Goal: Information Seeking & Learning: Learn about a topic

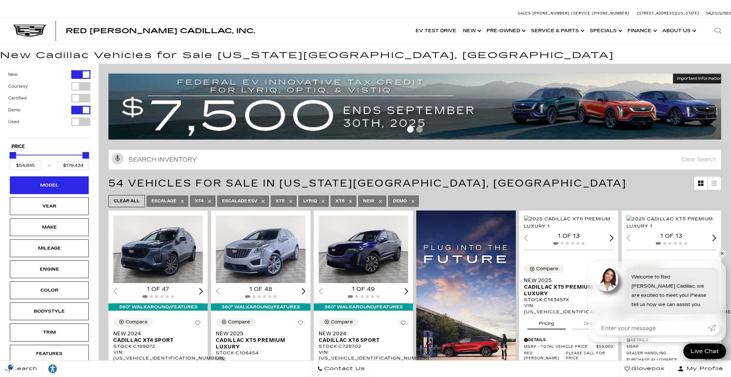
click at [47, 185] on div "Model" at bounding box center [49, 185] width 33 height 7
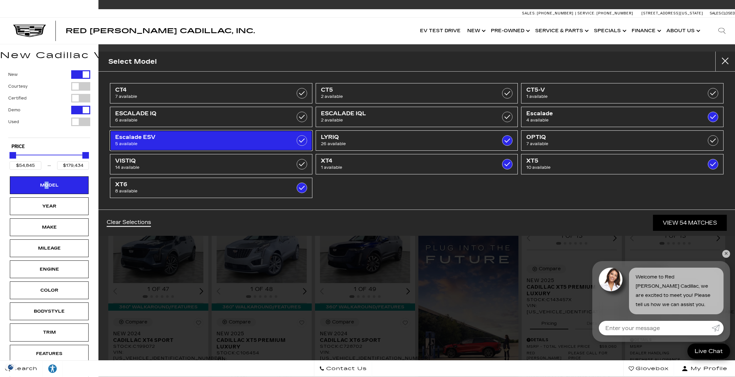
click at [300, 140] on label at bounding box center [302, 140] width 11 height 11
type input "$117,475"
checkbox input "false"
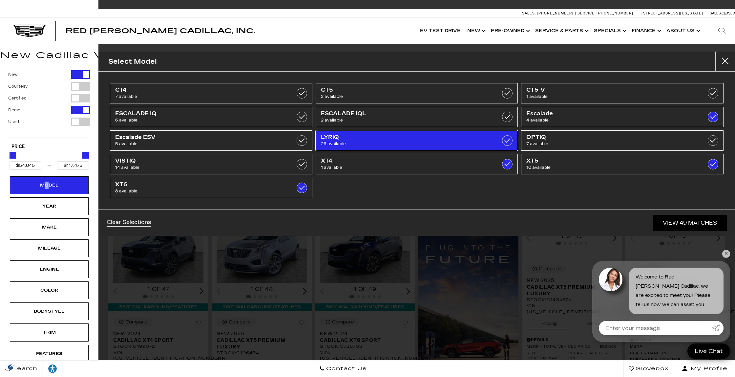
click at [504, 139] on label at bounding box center [507, 140] width 11 height 11
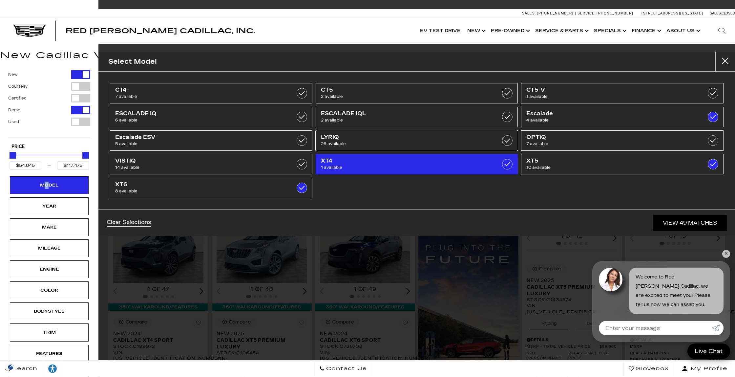
checkbox input "false"
click at [506, 165] on label at bounding box center [507, 164] width 11 height 11
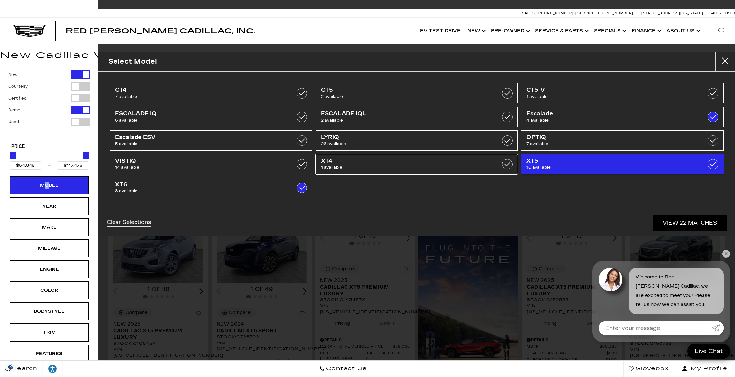
type input "$56,631"
checkbox input "false"
click at [710, 167] on label at bounding box center [713, 164] width 11 height 11
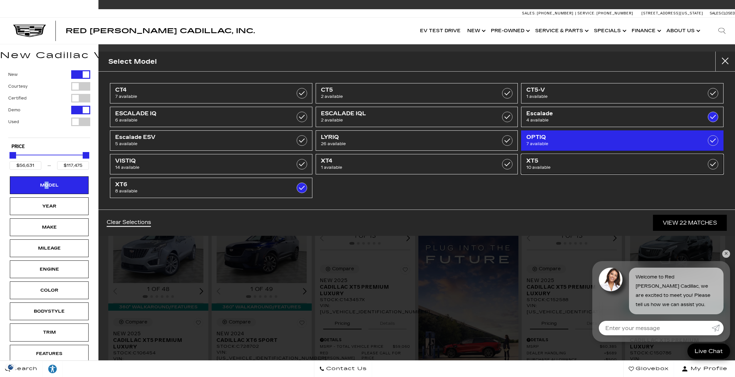
type input "$58,934"
checkbox input "false"
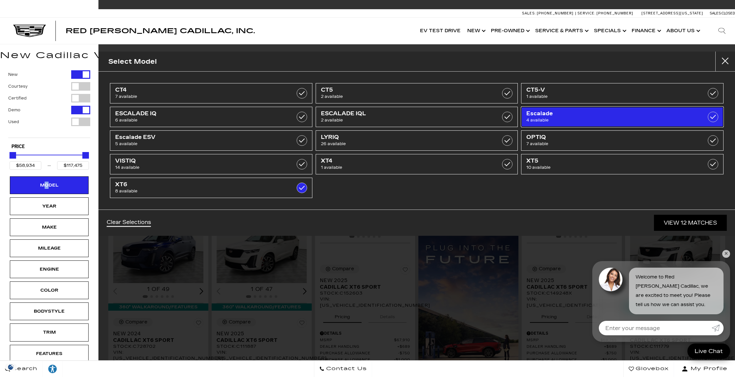
click at [677, 118] on span "4 available" at bounding box center [608, 120] width 163 height 7
type input "$76,249"
checkbox input "false"
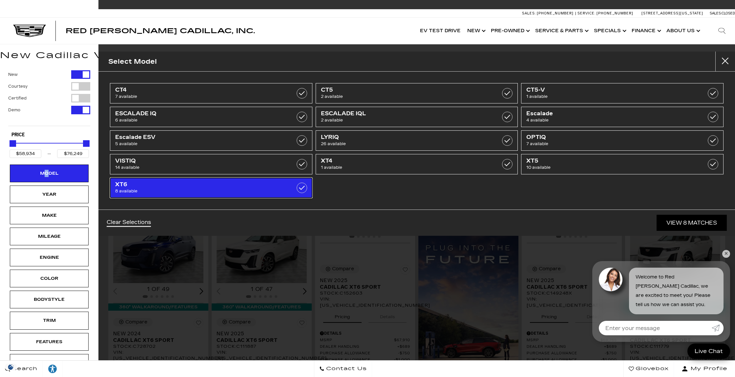
click at [213, 184] on span "XT6" at bounding box center [196, 184] width 163 height 7
type input "$44,684"
type input "$179,434"
checkbox input "false"
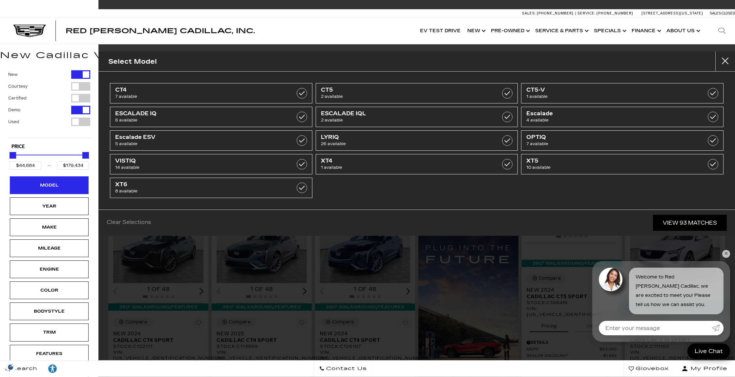
click at [69, 183] on div "Model" at bounding box center [49, 185] width 79 height 18
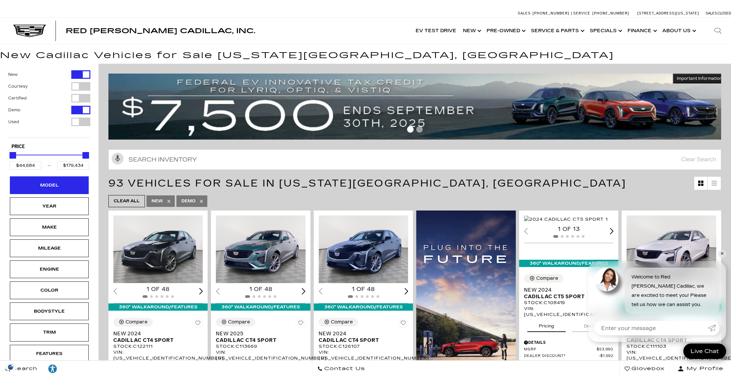
click at [69, 183] on div "Model" at bounding box center [49, 185] width 79 height 18
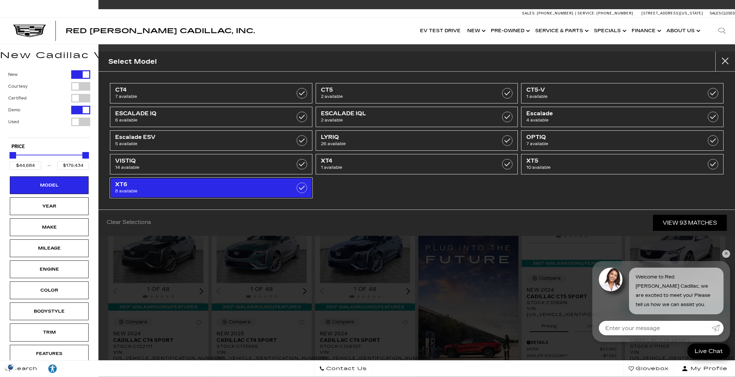
click at [178, 189] on span "8 available" at bounding box center [196, 191] width 163 height 7
type input "$58,934"
type input "$76,249"
checkbox input "true"
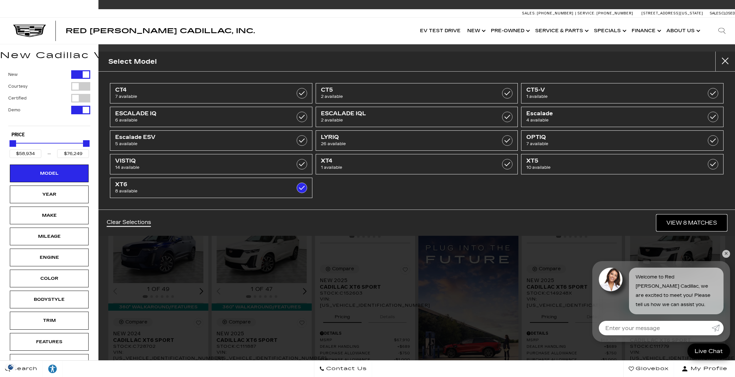
click at [688, 220] on link "View 8 Matches" at bounding box center [692, 223] width 70 height 16
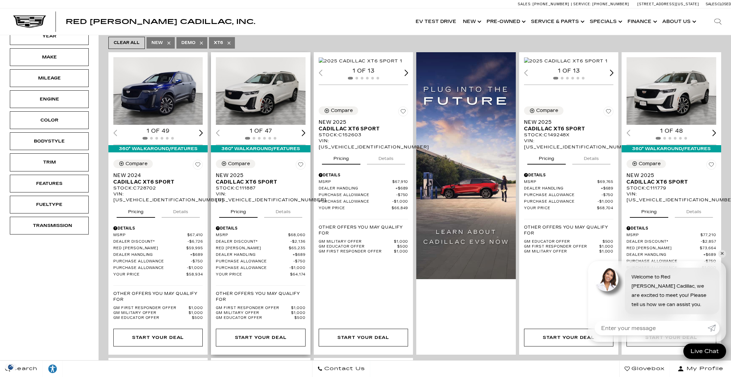
scroll to position [165, 0]
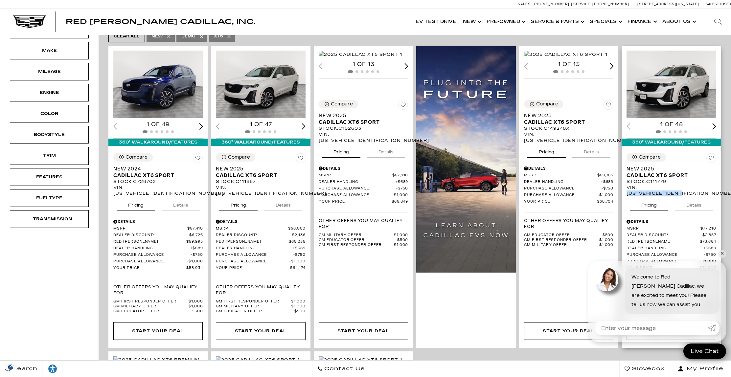
drag, startPoint x: 643, startPoint y: 187, endPoint x: 724, endPoint y: 188, distance: 81.8
click at [720, 188] on div "Compare New 2025 Cadillac XT6 Sport Stock : C111779 VIN: [US_VEHICLE_IDENTIFICA…" at bounding box center [670, 233] width 99 height 171
copy div "[US_VEHICLE_IDENTIFICATION_NUMBER]"
click at [638, 197] on button "Pricing" at bounding box center [648, 204] width 38 height 14
click at [702, 179] on div "Stock : C111779" at bounding box center [670, 182] width 89 height 6
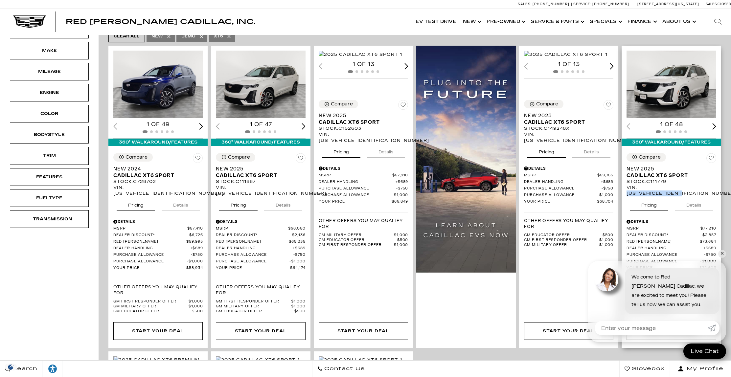
drag, startPoint x: 642, startPoint y: 186, endPoint x: 699, endPoint y: 187, distance: 56.5
click at [699, 187] on div "VIN: [US_VEHICLE_IDENTIFICATION_NUMBER]" at bounding box center [670, 191] width 89 height 12
copy div "[US_VEHICLE_IDENTIFICATION_NUMBER]"
